Goal: Task Accomplishment & Management: Manage account settings

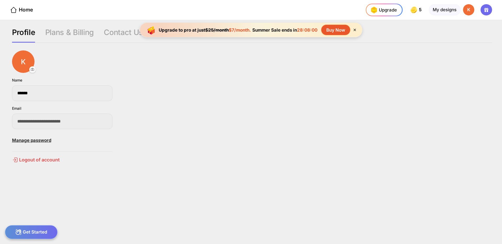
click at [355, 30] on icon at bounding box center [354, 30] width 2 height 2
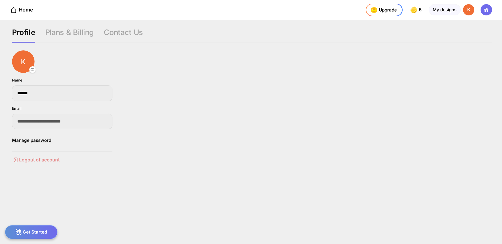
click at [39, 160] on div "Logout of account" at bounding box center [62, 160] width 100 height 6
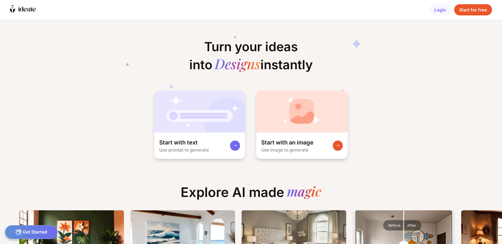
click at [465, 10] on div "Start for free" at bounding box center [473, 9] width 38 height 11
